Goal: Information Seeking & Learning: Learn about a topic

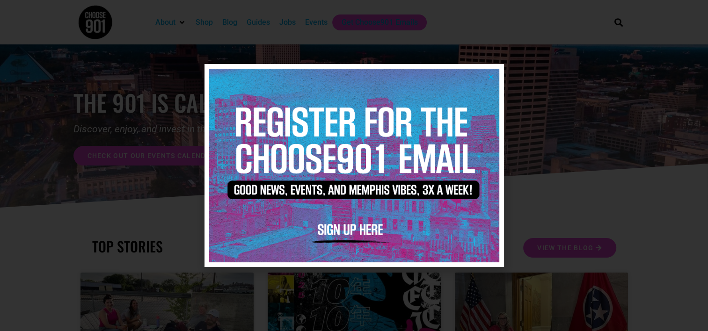
click at [490, 75] on icon "Close" at bounding box center [491, 76] width 7 height 7
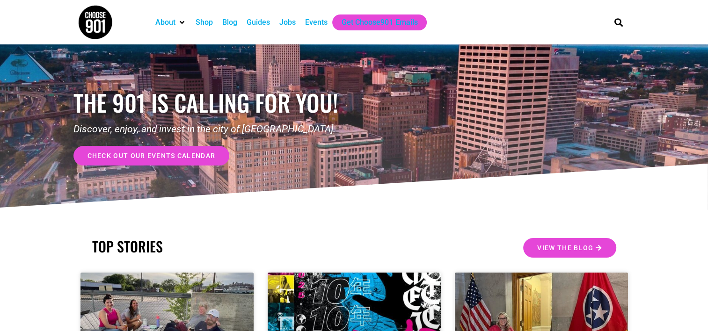
click at [294, 20] on div "Jobs" at bounding box center [287, 22] width 16 height 11
click at [289, 21] on div "Jobs" at bounding box center [287, 22] width 16 height 11
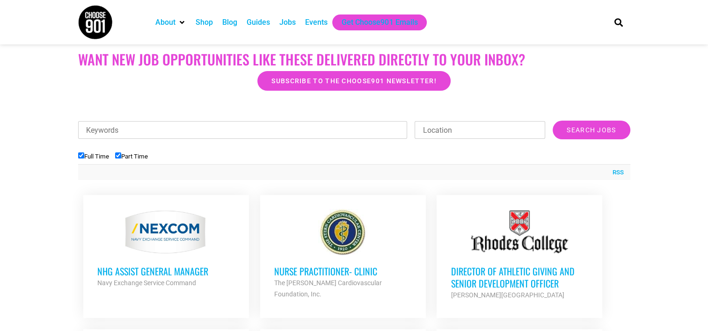
scroll to position [374, 0]
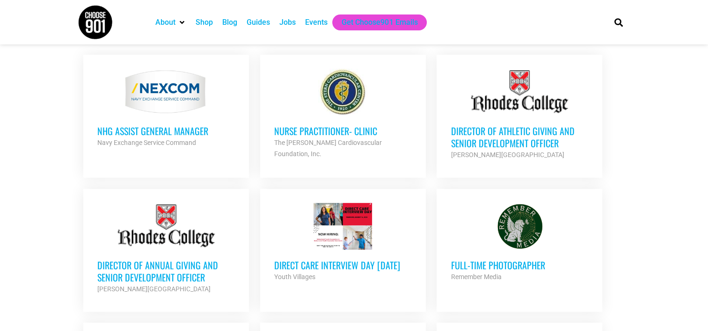
click at [174, 131] on h3 "NHG ASSIST GENERAL MANAGER" at bounding box center [166, 131] width 138 height 12
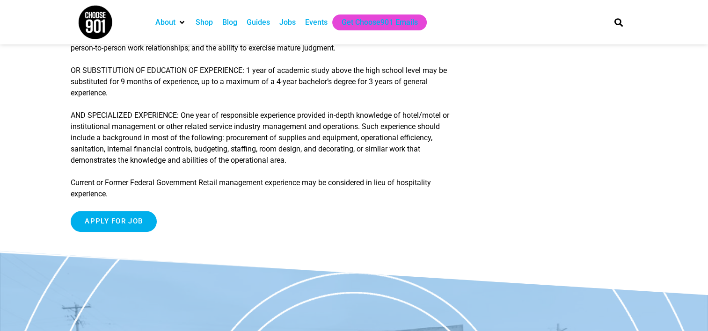
scroll to position [796, 0]
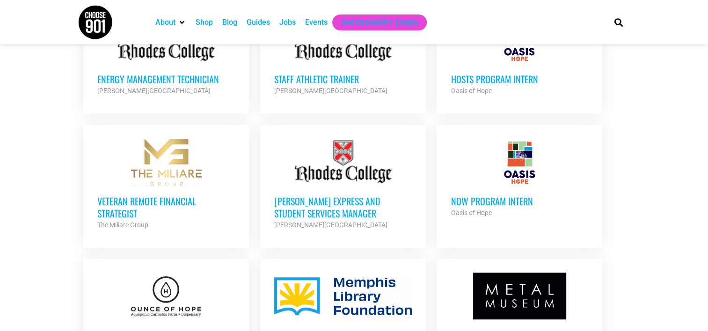
scroll to position [922, 0]
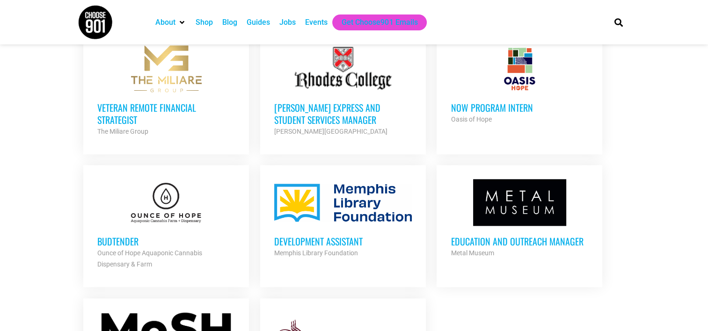
click at [179, 213] on div at bounding box center [166, 202] width 138 height 47
